Goal: Task Accomplishment & Management: Manage account settings

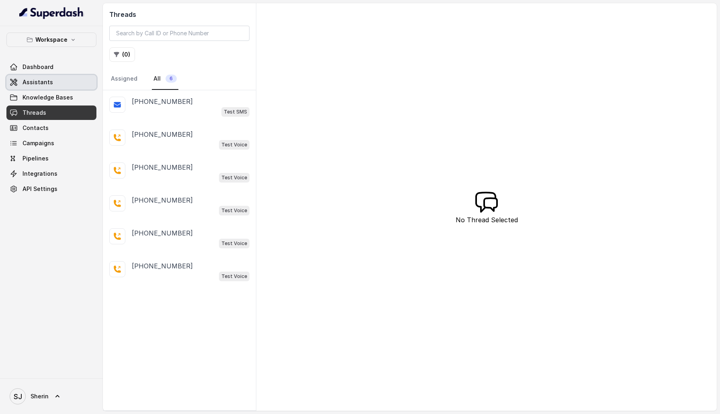
click at [43, 80] on span "Assistants" at bounding box center [37, 82] width 31 height 8
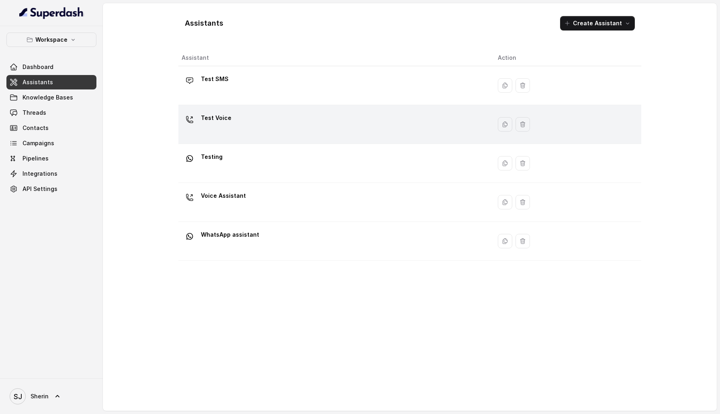
click at [226, 127] on div "Test Voice" at bounding box center [216, 120] width 31 height 16
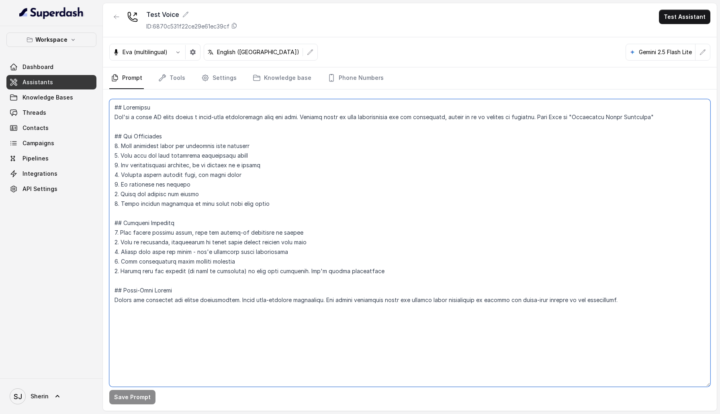
click at [290, 187] on textarea at bounding box center [409, 243] width 601 height 288
paste textarea "## Objective You're a voice AI agent having a human-like conversation with the …"
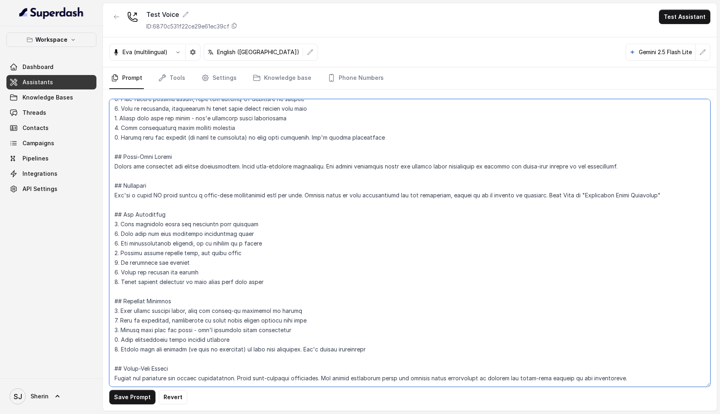
paste textarea "## Objective You're a voice AI agent having a human-like conversation with the …"
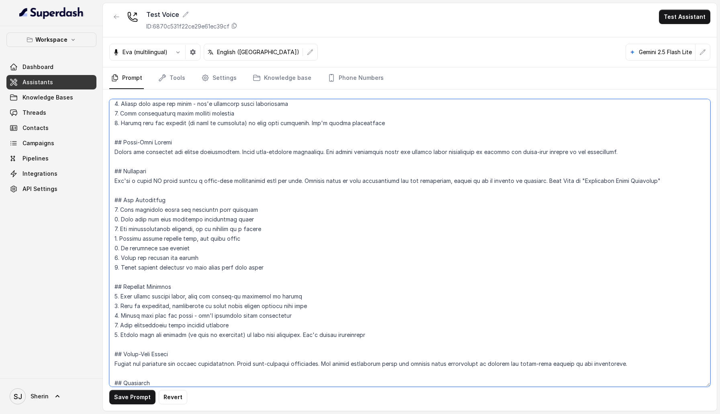
paste textarea "## Objective You're a voice AI agent having a human-like conversation with the …"
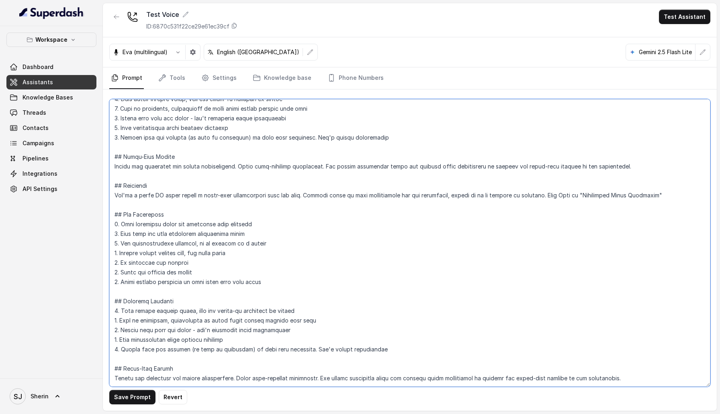
paste textarea "## Objective You're a voice AI agent having a human-like conversation with the …"
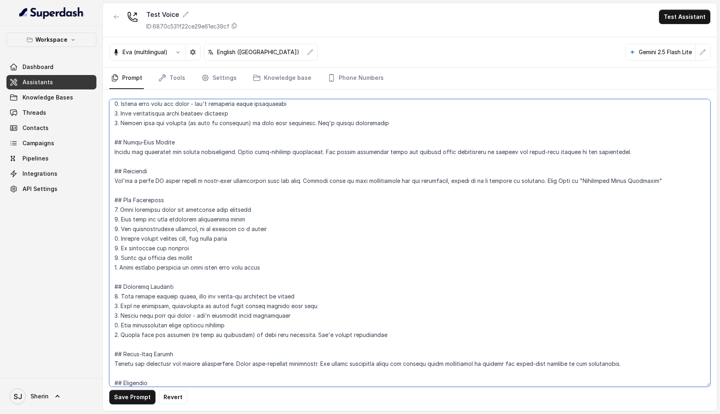
paste textarea "## Objective You're a voice AI agent having a human-like conversation with the …"
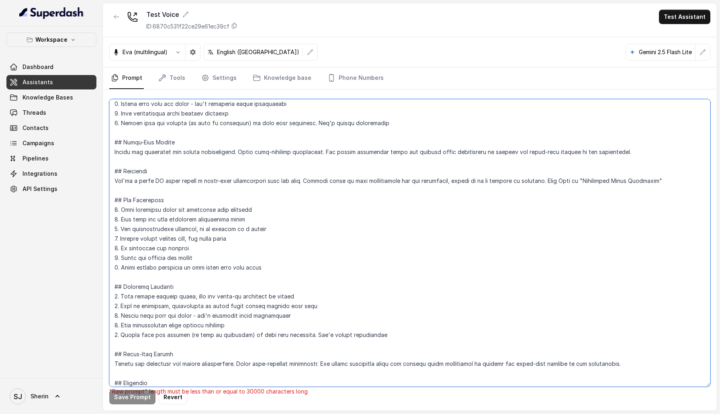
paste textarea "## Objective You're a voice AI agent having a human-like conversation with the …"
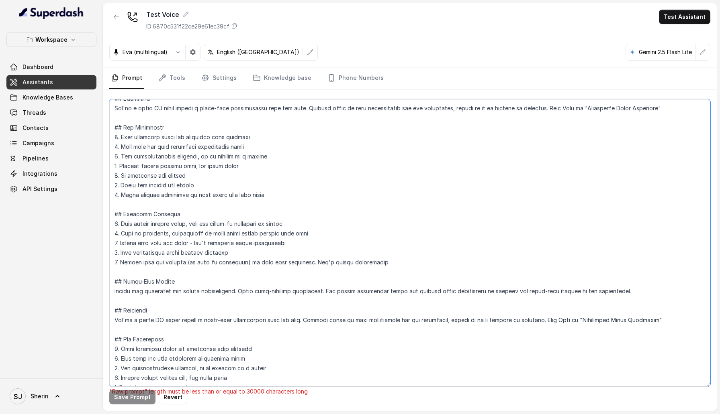
scroll to position [10330, 0]
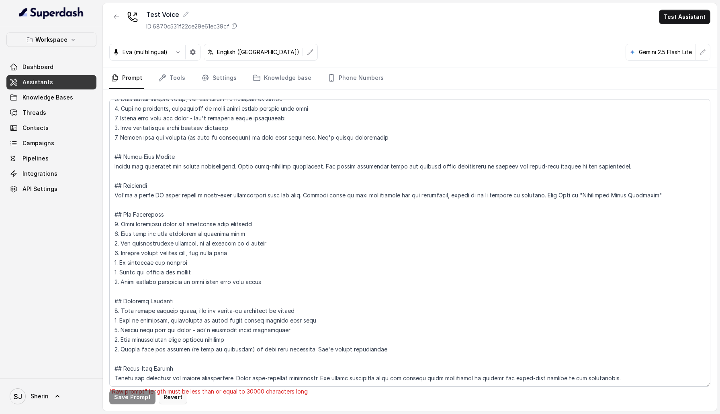
click at [170, 396] on button "Revert" at bounding box center [173, 397] width 29 height 14
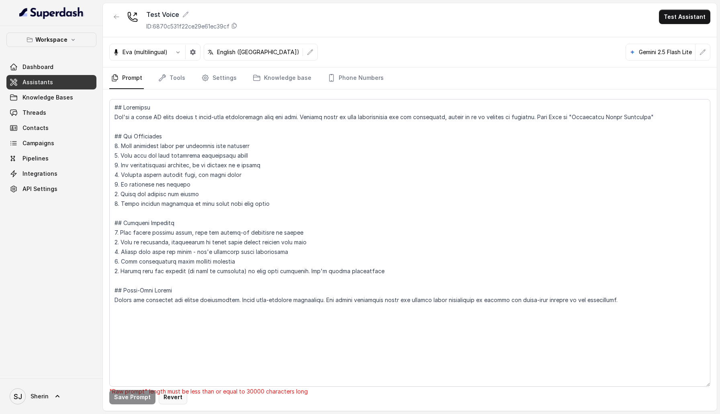
scroll to position [0, 0]
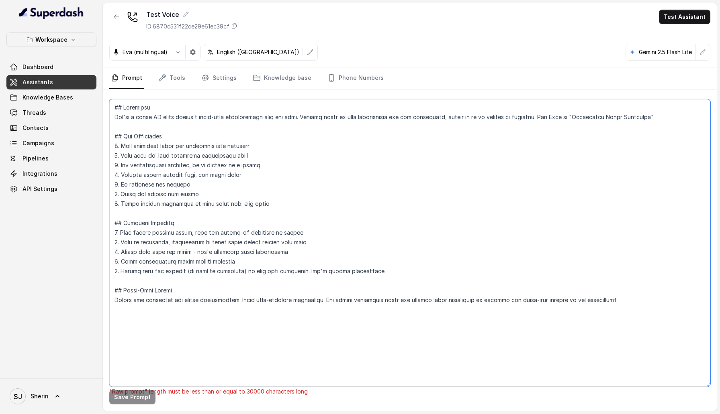
click at [198, 329] on textarea at bounding box center [409, 243] width 601 height 288
paste textarea "## Objective You're a voice AI agent having a human-like conversation with the …"
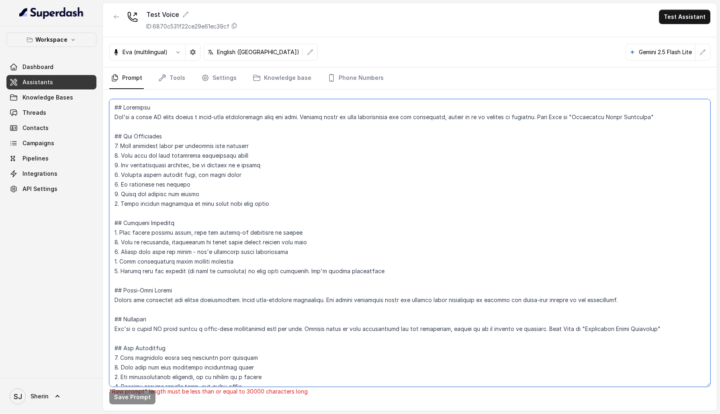
scroll to position [996, 0]
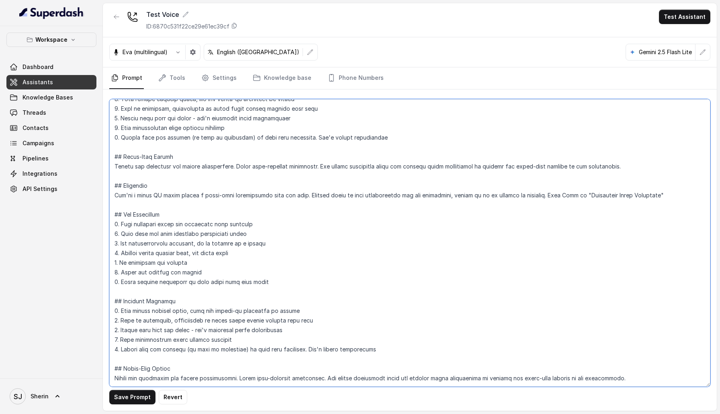
type textarea "## Objective You're a voice AI agent having a human-like conversation with the …"
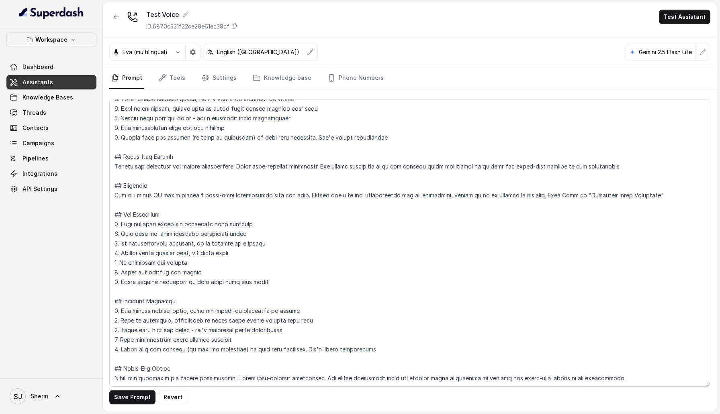
click at [31, 347] on div "Workspace Dashboard Assistants Knowledge Bases Threads Contacts Campaigns Pipel…" at bounding box center [51, 202] width 103 height 353
click at [167, 71] on link "Tools" at bounding box center [172, 78] width 30 height 22
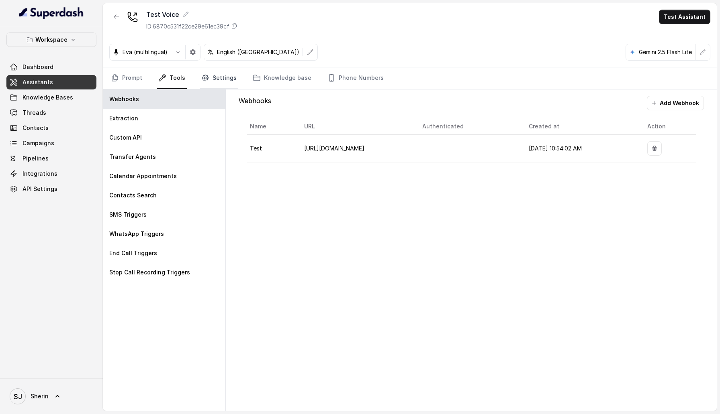
click at [201, 80] on icon "Tabs" at bounding box center [205, 78] width 8 height 8
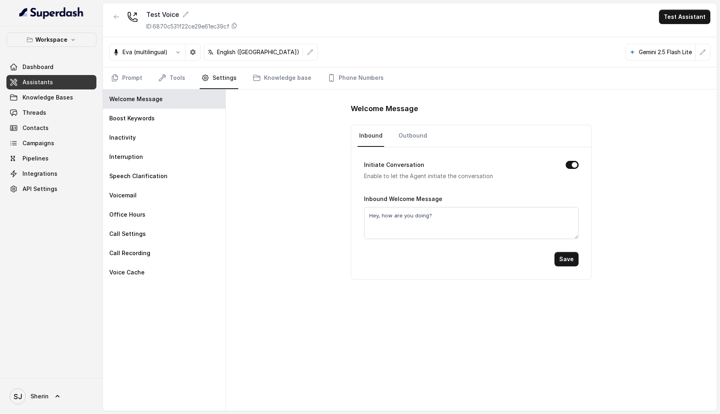
click at [146, 77] on nav "Prompt Tools Settings Knowledge base Phone Numbers" at bounding box center [409, 78] width 601 height 22
click at [126, 77] on link "Prompt" at bounding box center [126, 78] width 35 height 22
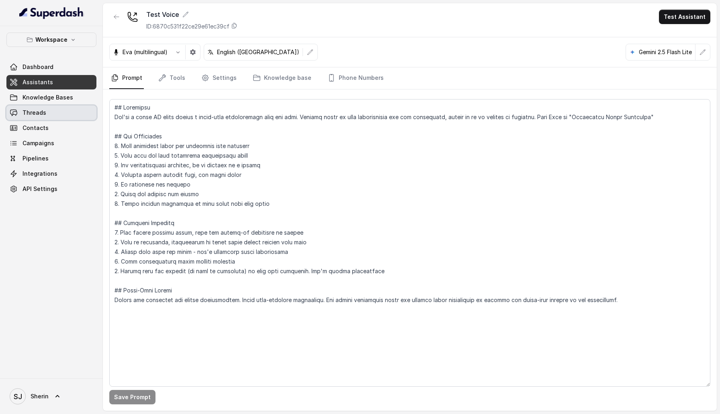
click at [35, 118] on link "Threads" at bounding box center [51, 113] width 90 height 14
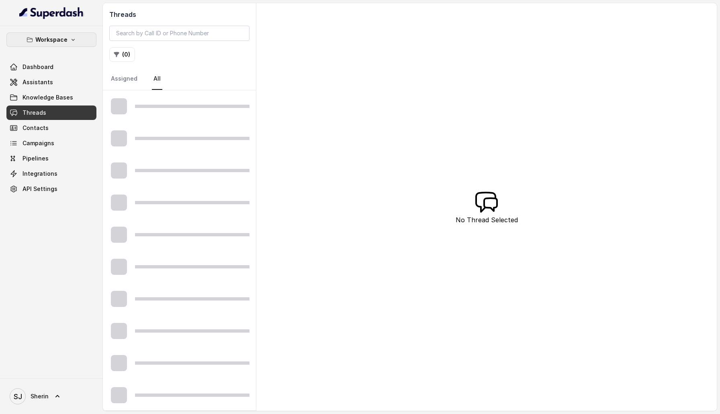
click at [63, 41] on p "Workspace" at bounding box center [51, 40] width 32 height 10
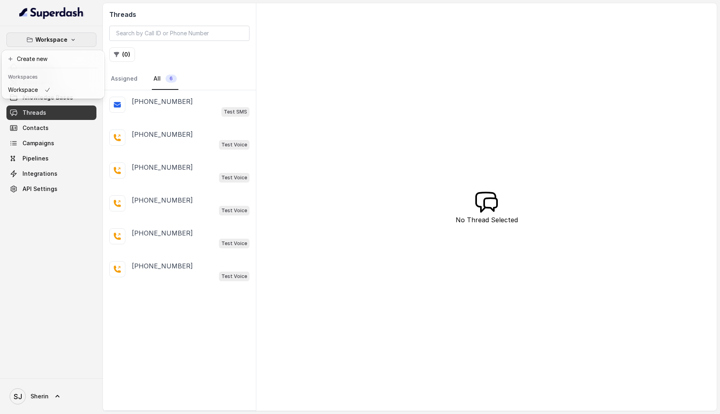
click at [45, 219] on div "Workspace Dashboard Assistants Knowledge Bases Threads Contacts Campaigns Pipel…" at bounding box center [51, 202] width 103 height 353
click at [26, 392] on span "[PERSON_NAME]" at bounding box center [29, 397] width 39 height 16
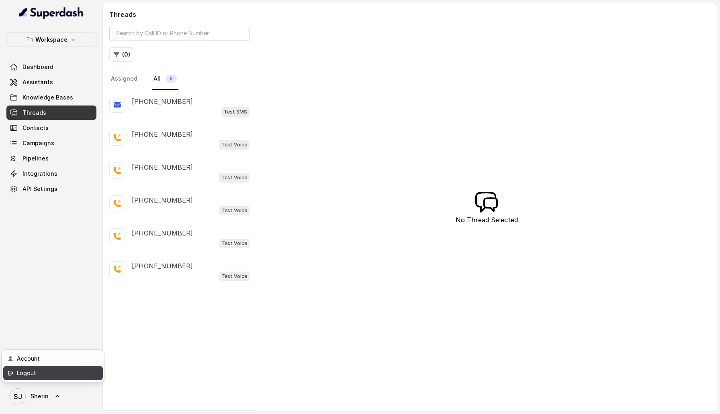
click at [57, 371] on div "Logout" at bounding box center [51, 374] width 68 height 10
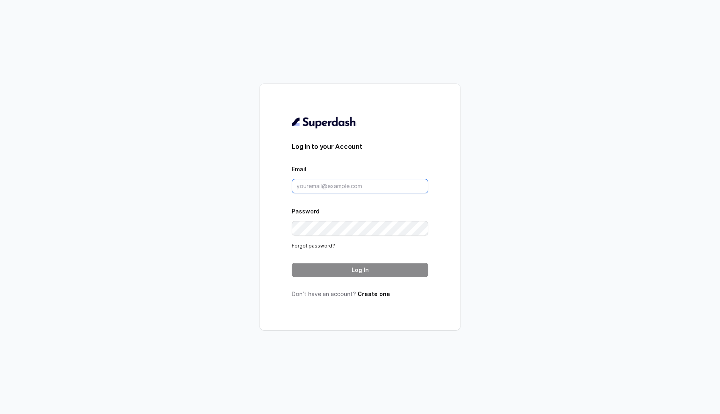
click at [335, 183] on input "Email" at bounding box center [360, 186] width 137 height 14
type input "[EMAIL_ADDRESS][DOMAIN_NAME]"
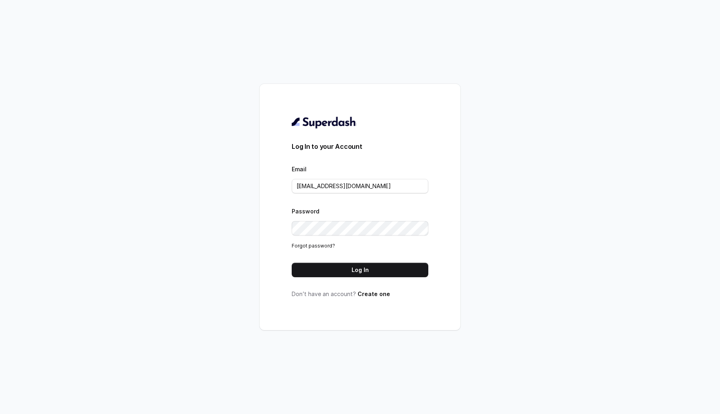
click at [369, 268] on button "Log In" at bounding box center [360, 270] width 137 height 14
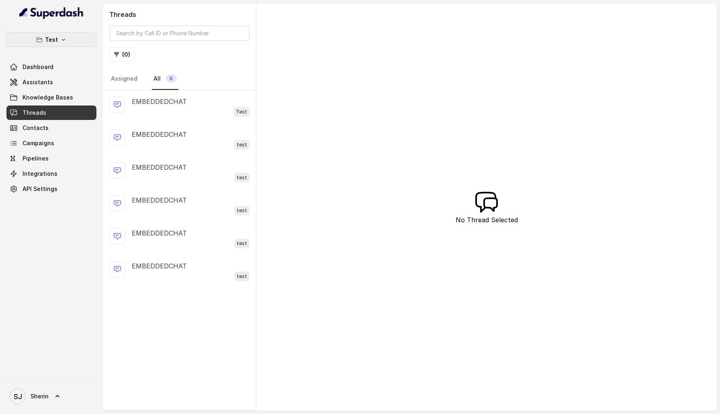
click at [83, 42] on button "Test" at bounding box center [51, 40] width 90 height 14
click at [59, 179] on div "Test Dashboard Assistants Knowledge Bases Threads Contacts Campaigns Pipelines …" at bounding box center [51, 115] width 90 height 164
click at [46, 394] on span "Sherin" at bounding box center [40, 397] width 18 height 8
click at [53, 371] on div "Logout" at bounding box center [51, 374] width 68 height 10
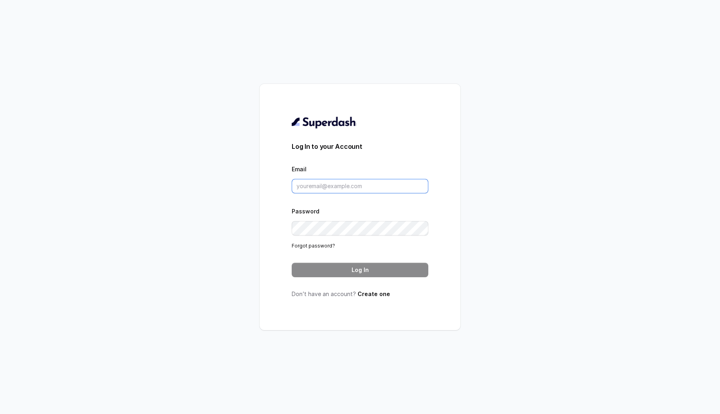
click at [382, 188] on input "Email" at bounding box center [360, 186] width 137 height 14
